Goal: Task Accomplishment & Management: Complete application form

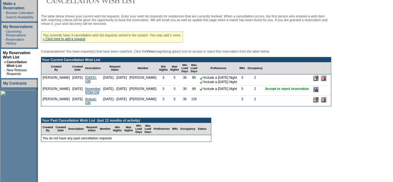
scroll to position [93, 0]
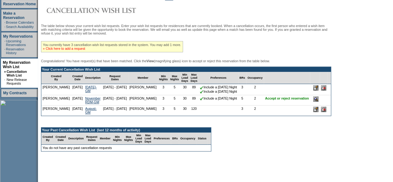
click at [85, 50] on link "» Click here to add a request" at bounding box center [64, 49] width 42 height 4
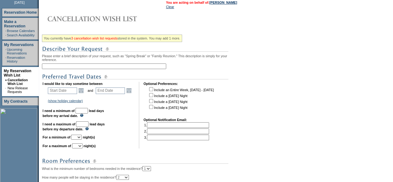
scroll to position [93, 0]
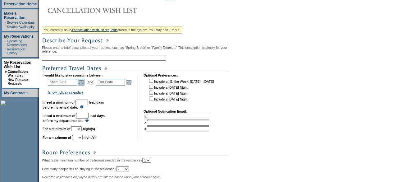
click at [85, 84] on link "Open the calendar popup." at bounding box center [81, 82] width 7 height 7
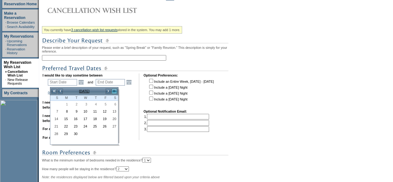
click at [114, 91] on link ">>" at bounding box center [114, 91] width 6 height 6
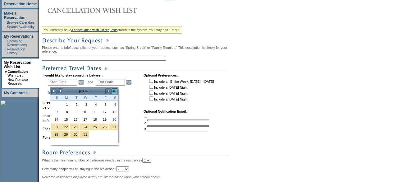
click at [114, 91] on link ">>" at bounding box center [114, 91] width 6 height 6
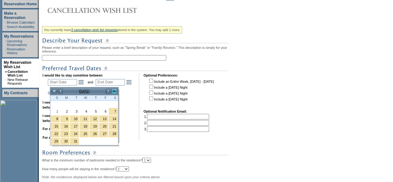
click at [114, 91] on link ">>" at bounding box center [114, 91] width 6 height 6
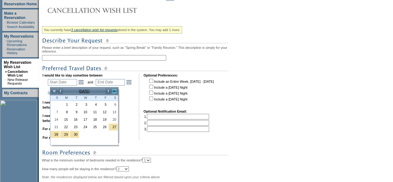
click at [114, 91] on link ">>" at bounding box center [114, 91] width 6 height 6
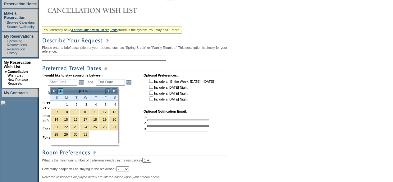
click at [60, 92] on link "<" at bounding box center [60, 91] width 6 height 6
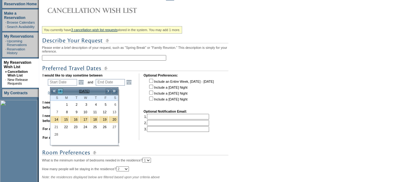
click at [60, 92] on link "<" at bounding box center [60, 91] width 6 height 6
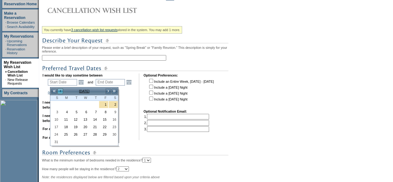
click at [60, 92] on link "<" at bounding box center [60, 91] width 6 height 6
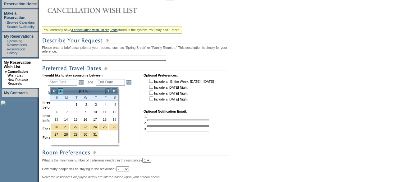
click at [60, 92] on link "<" at bounding box center [60, 91] width 6 height 6
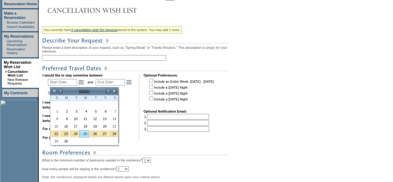
click at [83, 132] on link "25" at bounding box center [84, 133] width 9 height 7
type input "2026-11-25"
type input "2026-11-26"
type input "11/25/2026"
type input "11/26/2026"
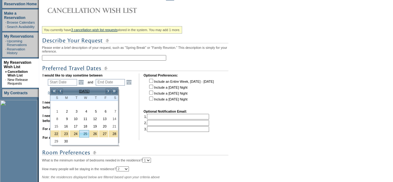
type input "449"
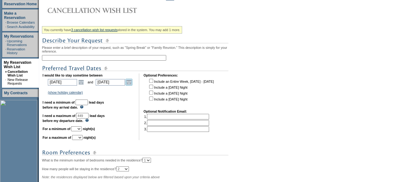
click at [132, 84] on link "Open the calendar popup." at bounding box center [129, 82] width 7 height 7
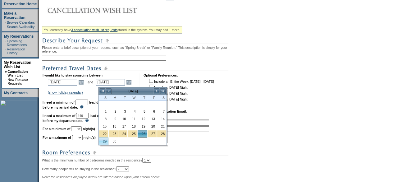
click at [105, 140] on link "29" at bounding box center [103, 141] width 9 height 7
type input "2026-11-29"
type input "11/29/2026"
type input "452"
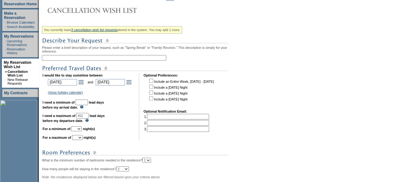
click at [88, 105] on input "text" at bounding box center [82, 103] width 12 height 6
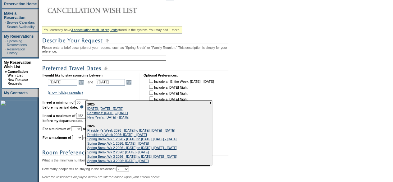
type input "30"
click at [118, 95] on td "(show holiday calendar) 2025 Thanksgiving: November 23, 2025 - November 30, 202…" at bounding box center [90, 93] width 87 height 6
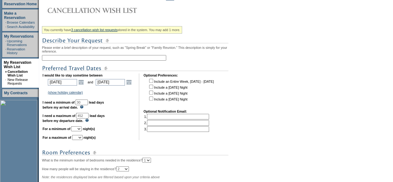
drag, startPoint x: 97, startPoint y: 119, endPoint x: 75, endPoint y: 123, distance: 22.1
click at [75, 123] on td "I would like to stay sometime between 2026-11-25 11/25/2026 Open the calendar p…" at bounding box center [89, 106] width 92 height 67
type input "120"
click at [82, 131] on select "1 2 3 4 5 6 7 8 9 10 11 12 13 14" at bounding box center [76, 128] width 11 height 5
select select "3"
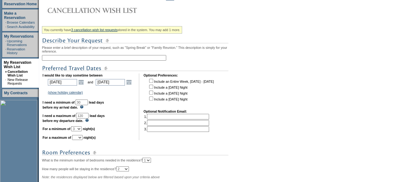
click at [79, 129] on select "1 2 3 4 5 6 7 8 9 10 11 12 13 14" at bounding box center [76, 128] width 11 height 5
click at [85, 137] on td "I would like to stay sometime between 2026-11-25 11/25/2026 Open the calendar p…" at bounding box center [89, 106] width 92 height 67
click at [83, 140] on select "1 2 3 4 5 6 7 8 9 10 11 12 13 14" at bounding box center [77, 137] width 11 height 5
select select "4"
click at [80, 138] on select "1 2 3 4 5 6 7 8 9 10 11 12 13 14" at bounding box center [77, 137] width 11 height 5
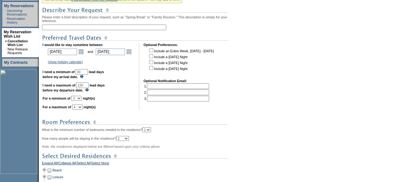
scroll to position [187, 0]
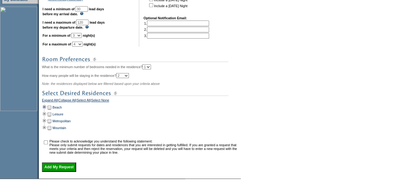
click at [47, 110] on td at bounding box center [44, 107] width 5 height 7
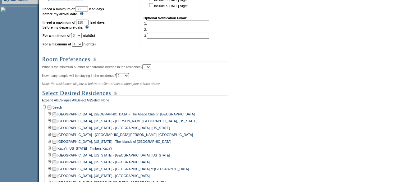
click at [151, 69] on select "1 2 3 4 5" at bounding box center [146, 66] width 9 height 5
click at [151, 67] on select "1 2 3 4 5" at bounding box center [146, 66] width 9 height 5
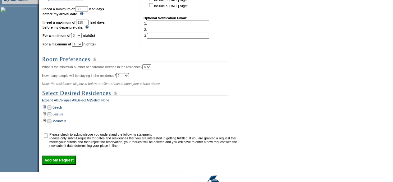
click at [47, 110] on td at bounding box center [44, 107] width 5 height 7
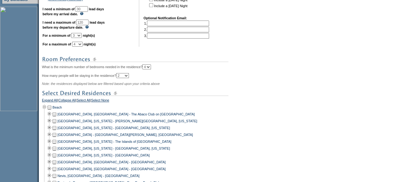
click at [57, 118] on td at bounding box center [54, 114] width 5 height 7
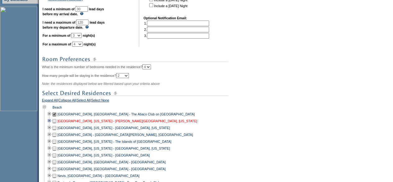
scroll to position [218, 0]
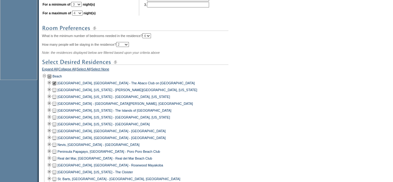
click at [57, 107] on td at bounding box center [54, 103] width 5 height 7
click at [151, 38] on select "1 2 3 4 5" at bounding box center [146, 35] width 9 height 5
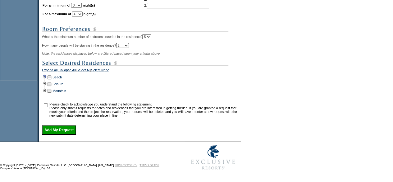
click at [47, 78] on td at bounding box center [44, 77] width 5 height 7
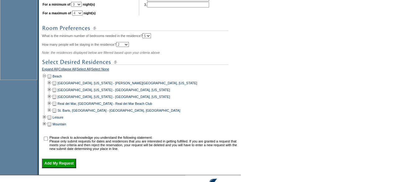
click at [57, 107] on td at bounding box center [54, 103] width 5 height 7
click at [51, 114] on td at bounding box center [49, 110] width 5 height 7
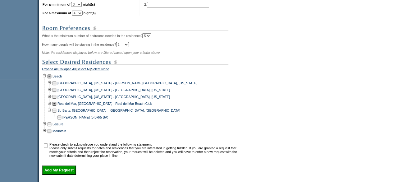
click at [51, 114] on td at bounding box center [49, 110] width 5 height 7
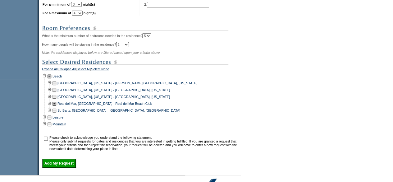
click at [57, 100] on td at bounding box center [54, 96] width 5 height 7
click at [57, 93] on td at bounding box center [54, 89] width 5 height 7
click at [57, 86] on td at bounding box center [54, 83] width 5 height 7
click at [129, 47] on select "1 2 3 4 5 6 7 8 9 10+" at bounding box center [122, 44] width 13 height 5
drag, startPoint x: 169, startPoint y: 36, endPoint x: 168, endPoint y: 40, distance: 3.6
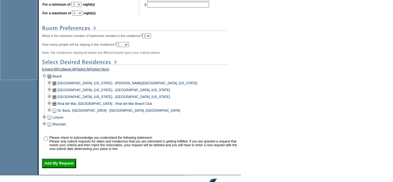
click at [170, 36] on div "You currently have 3 cancellation wish list requests stored in the system. You …" at bounding box center [141, 34] width 198 height 268
click at [151, 38] on select "1 2 3 4 5" at bounding box center [146, 35] width 9 height 5
select select "4"
click at [151, 38] on select "1 2 3 4 5" at bounding box center [146, 35] width 9 height 5
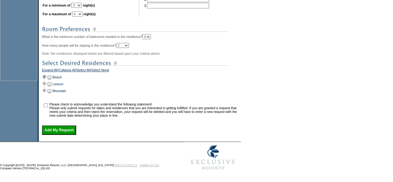
click at [47, 79] on td at bounding box center [44, 77] width 5 height 7
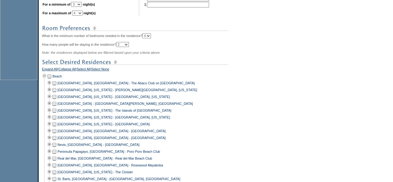
click at [57, 86] on td at bounding box center [54, 83] width 5 height 7
click at [57, 107] on td at bounding box center [54, 103] width 5 height 7
click at [56, 133] on td at bounding box center [54, 131] width 5 height 7
click at [55, 140] on td at bounding box center [54, 137] width 5 height 7
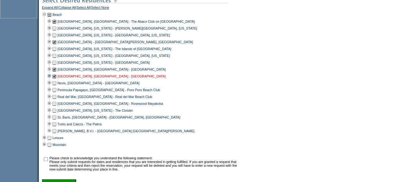
scroll to position [280, 0]
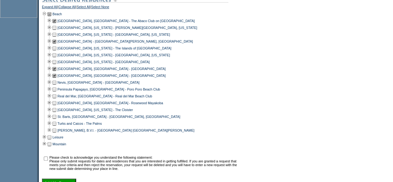
click at [57, 93] on td at bounding box center [54, 89] width 5 height 7
click at [57, 99] on td at bounding box center [54, 96] width 5 height 7
click at [57, 106] on td at bounding box center [54, 103] width 5 height 7
click at [57, 127] on td at bounding box center [54, 123] width 5 height 7
click at [57, 134] on td at bounding box center [54, 130] width 5 height 7
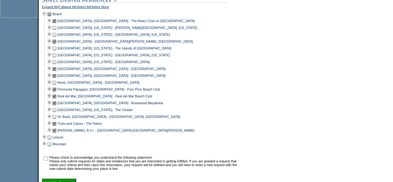
click at [57, 38] on td at bounding box center [54, 34] width 5 height 7
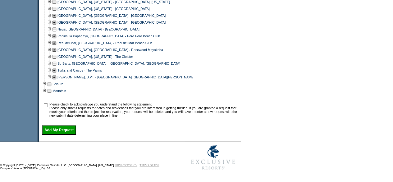
click at [49, 102] on td at bounding box center [46, 109] width 6 height 15
click at [48, 104] on input "checkbox" at bounding box center [46, 105] width 4 height 4
checkbox input "true"
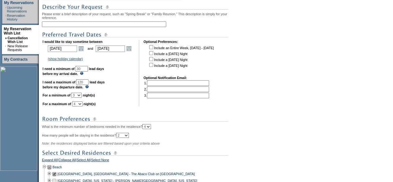
scroll to position [58, 0]
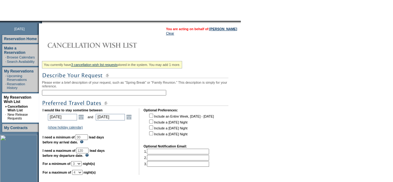
click at [77, 93] on input "text" at bounding box center [104, 93] width 124 height 6
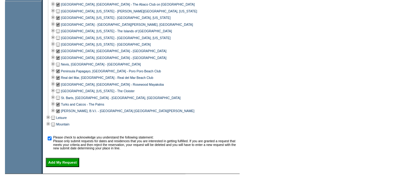
scroll to position [338, 0]
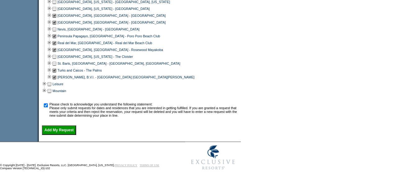
type input "2026 Thanksgiving-GM"
click at [72, 133] on input "Add My Request" at bounding box center [59, 129] width 34 height 9
